Goal: Check status: Check status

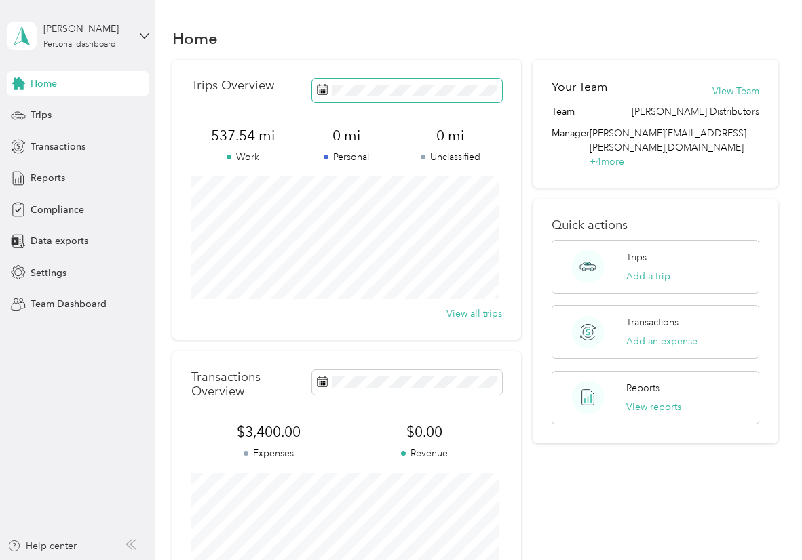
click at [454, 98] on span at bounding box center [407, 91] width 190 height 24
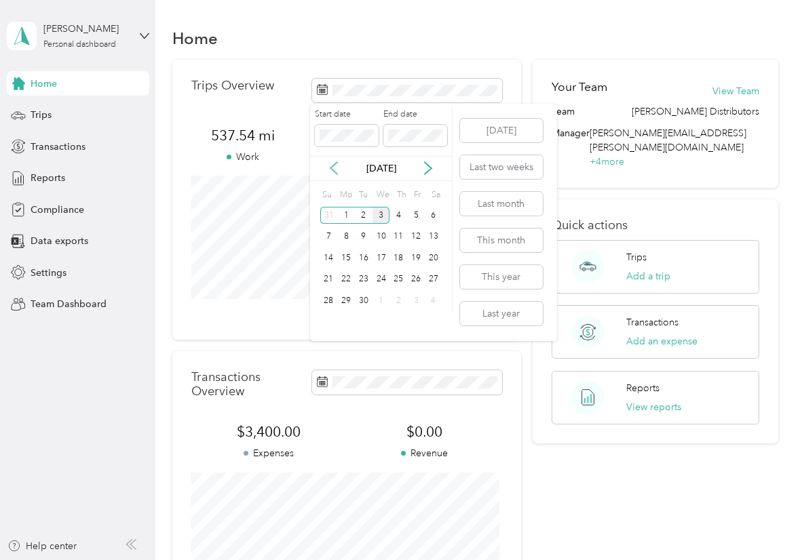
click at [334, 168] on icon at bounding box center [334, 168] width 14 height 14
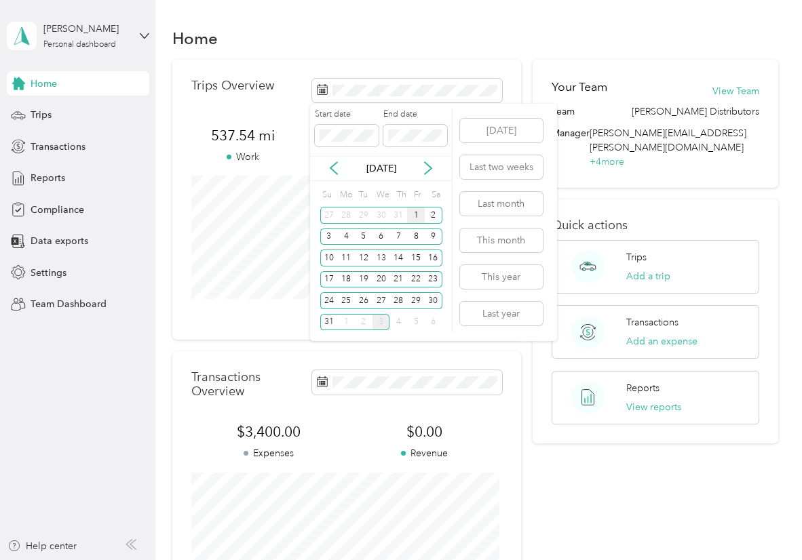
click at [417, 217] on div "1" at bounding box center [416, 215] width 18 height 17
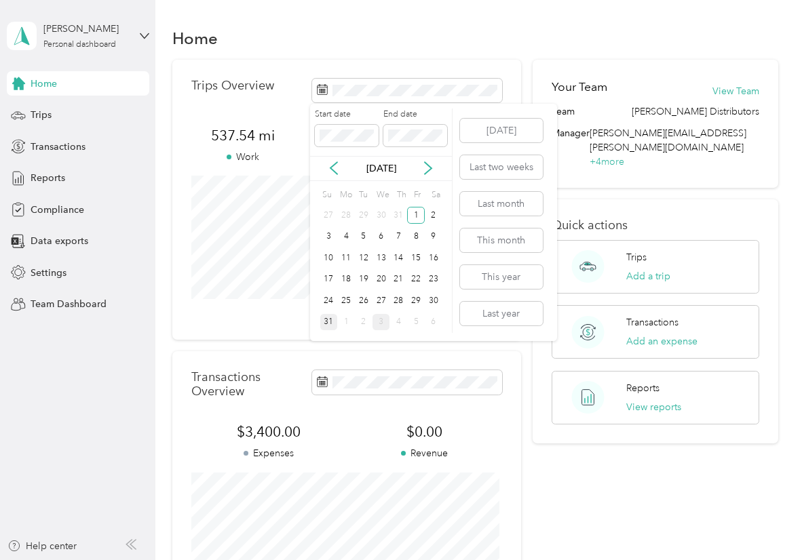
click at [332, 324] on div "31" at bounding box center [329, 322] width 18 height 17
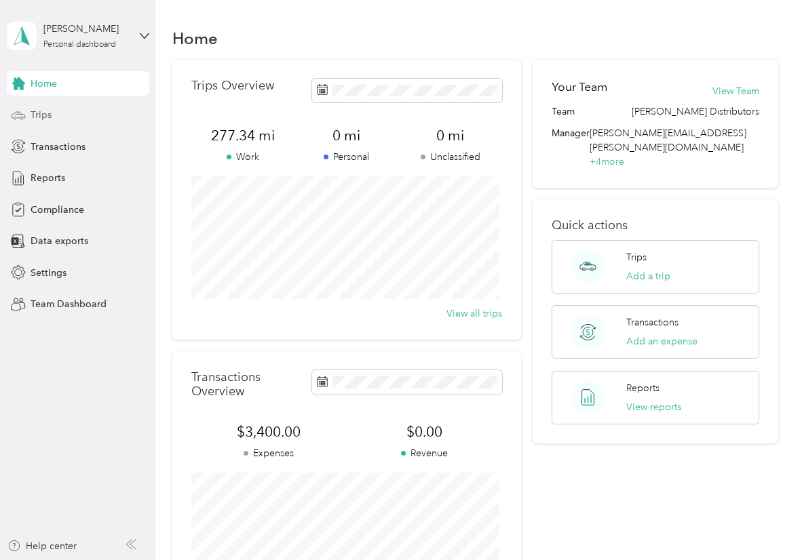
click at [72, 115] on div "Trips" at bounding box center [78, 115] width 142 height 24
